Goal: Check status: Check status

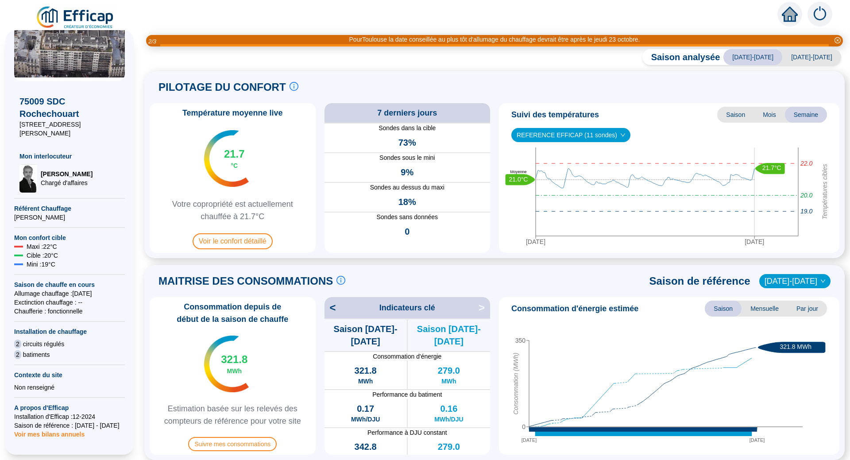
click at [800, 58] on span "[DATE]-[DATE]" at bounding box center [811, 57] width 59 height 16
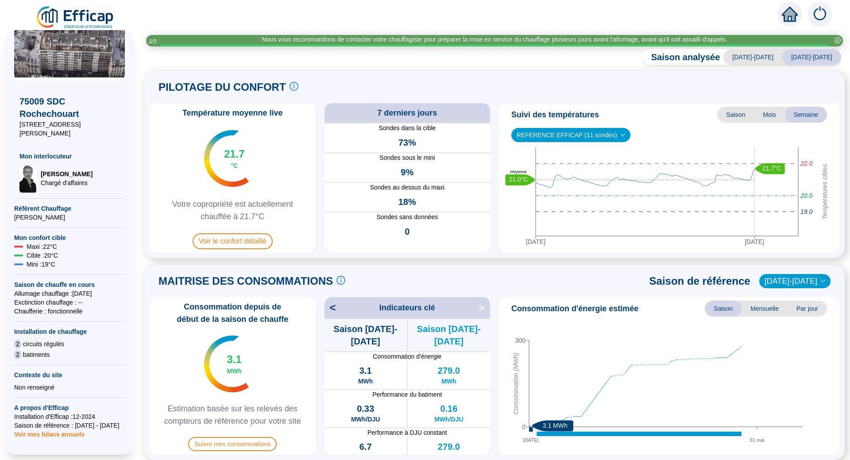
click at [702, 58] on span "Saison analysée" at bounding box center [681, 57] width 78 height 12
click at [759, 56] on span "[DATE]-[DATE]" at bounding box center [752, 57] width 59 height 16
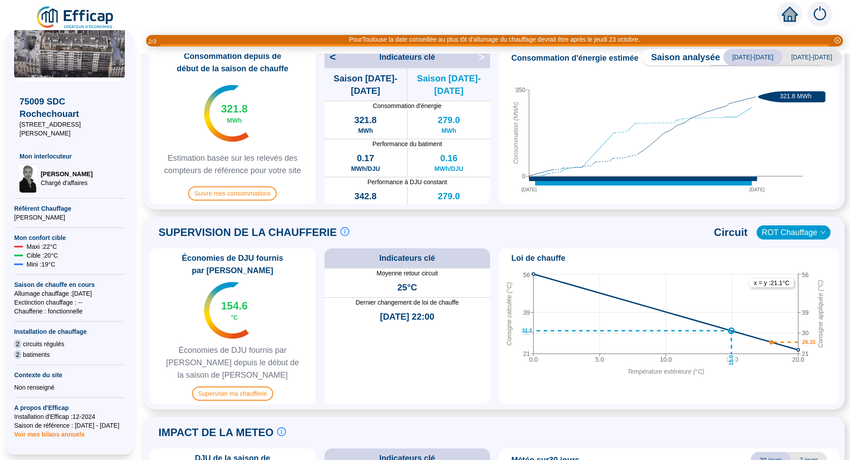
scroll to position [266, 0]
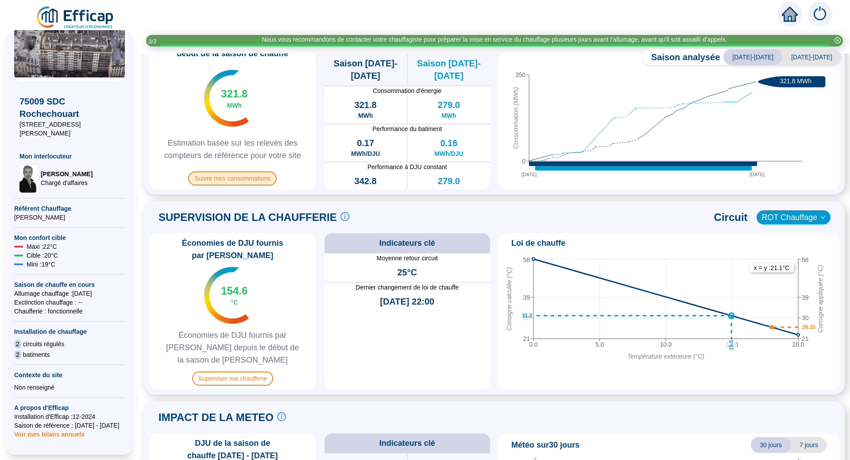
click at [242, 181] on span "Suivre mes consommations" at bounding box center [232, 178] width 89 height 14
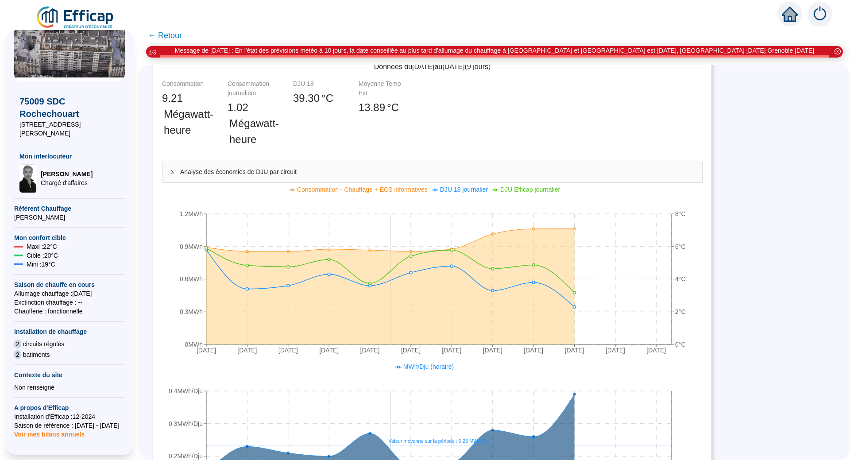
scroll to position [310, 0]
